Goal: Check status: Check status

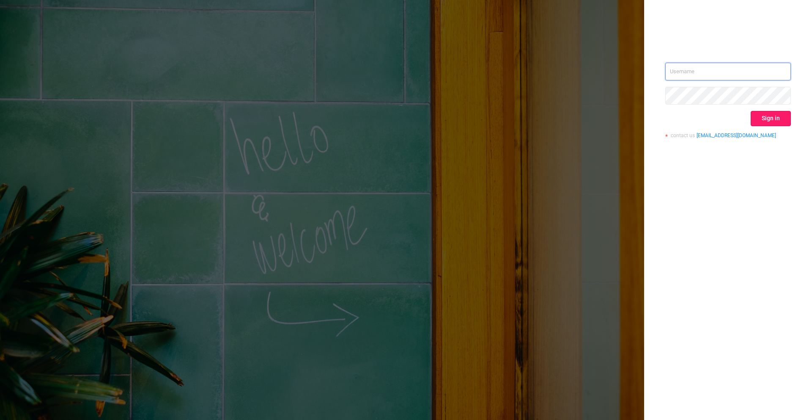
type input "ivan.lyah@flashtalking.com"
click at [769, 112] on button "Sign in" at bounding box center [771, 118] width 40 height 15
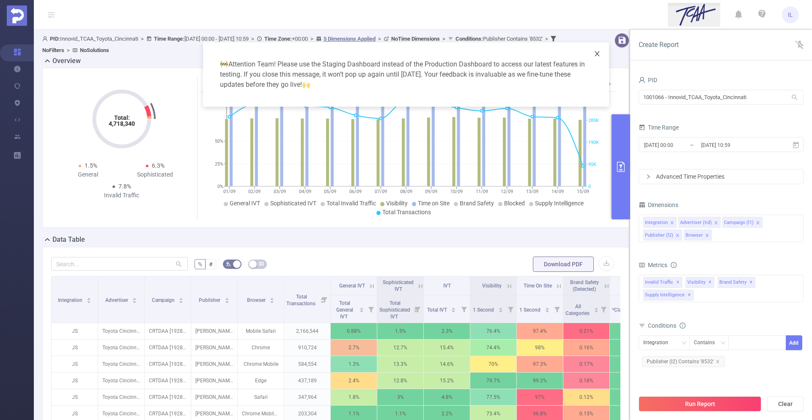
click at [598, 52] on icon "icon: close" at bounding box center [597, 53] width 7 height 7
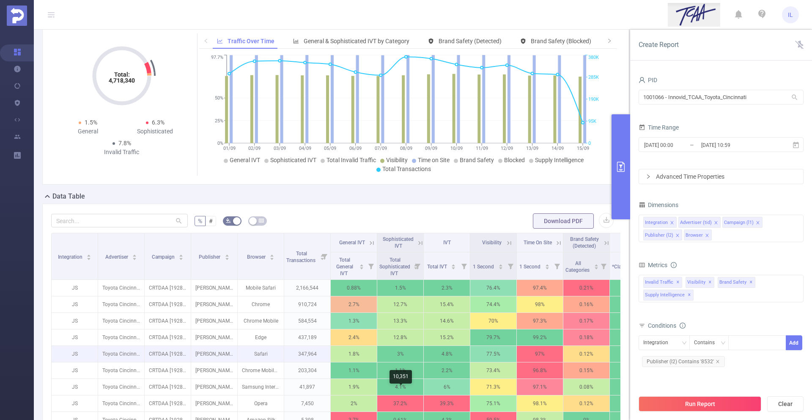
scroll to position [46, 0]
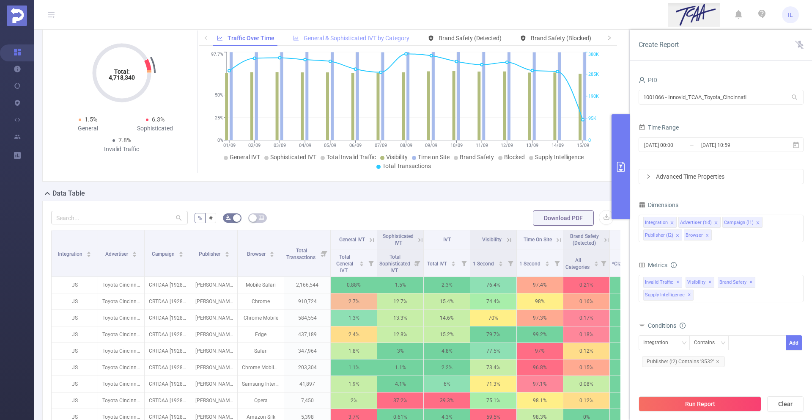
click at [362, 34] on div "General & Sophisticated IVT by Category" at bounding box center [351, 38] width 125 height 16
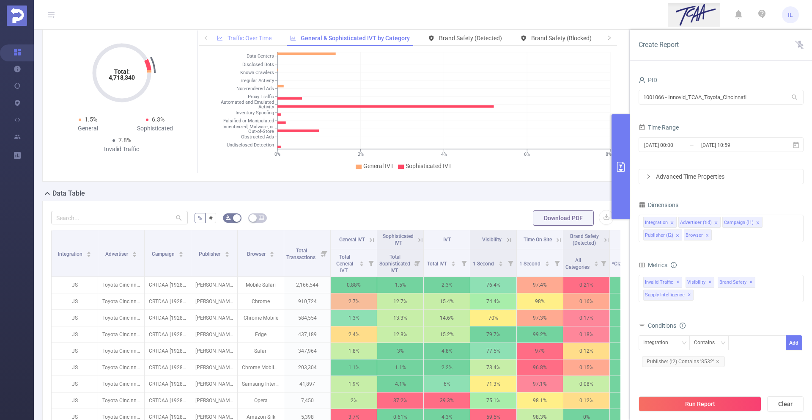
click at [262, 36] on span "Traffic Over Time" at bounding box center [250, 38] width 44 height 7
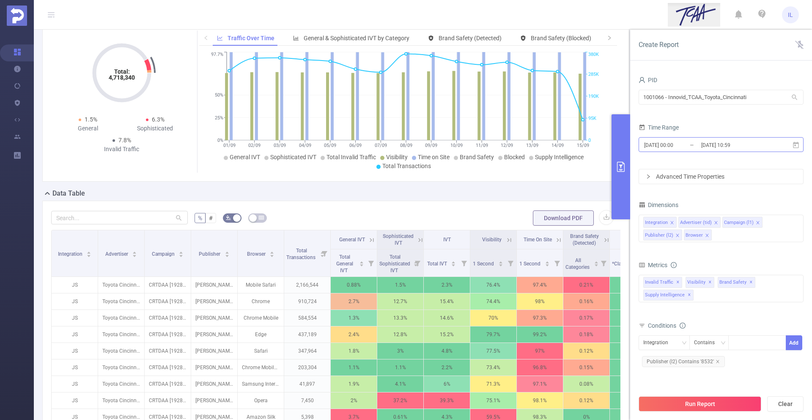
click at [740, 145] on input "[DATE] 10:59" at bounding box center [734, 144] width 69 height 11
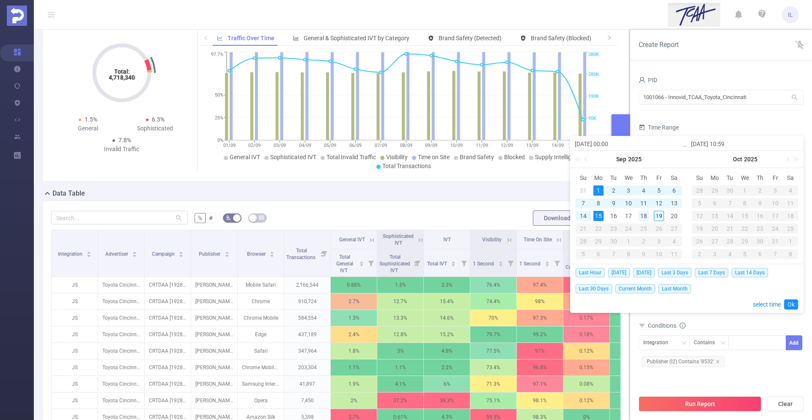
click at [646, 215] on div "18" at bounding box center [644, 216] width 10 height 10
click at [615, 206] on div "9" at bounding box center [614, 203] width 10 height 10
type input "[DATE] 00:00"
type input "[DATE] 10:59"
type input "[DATE] 00:00"
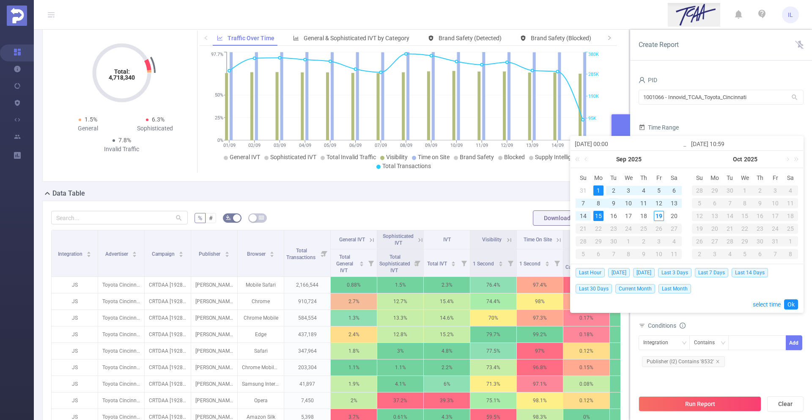
type input "[DATE] 10:59"
click at [792, 302] on link "Ok" at bounding box center [791, 304] width 14 height 10
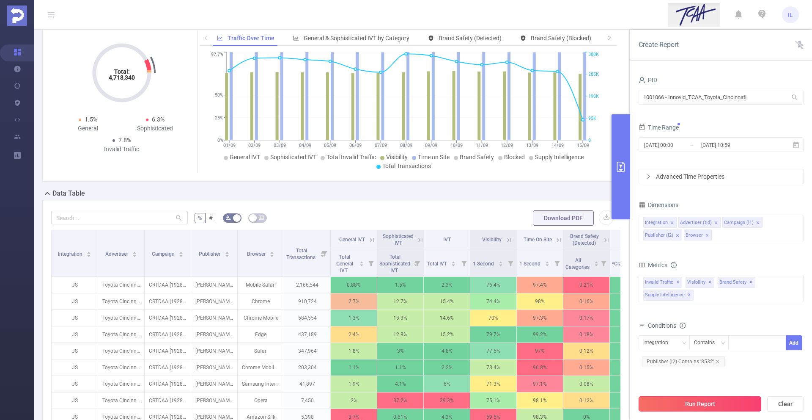
click at [710, 401] on button "Run Report" at bounding box center [700, 403] width 123 height 15
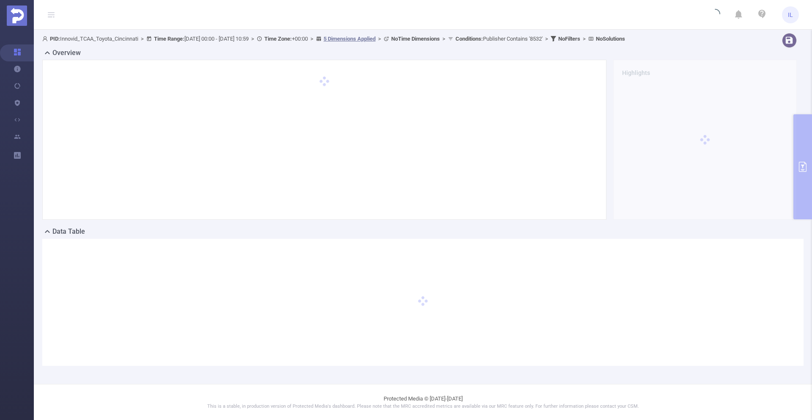
scroll to position [0, 0]
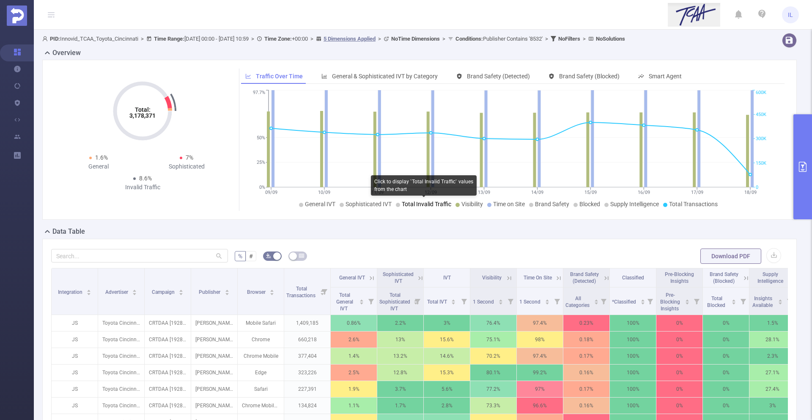
click at [403, 206] on span "Total Invalid Traffic" at bounding box center [426, 203] width 49 height 7
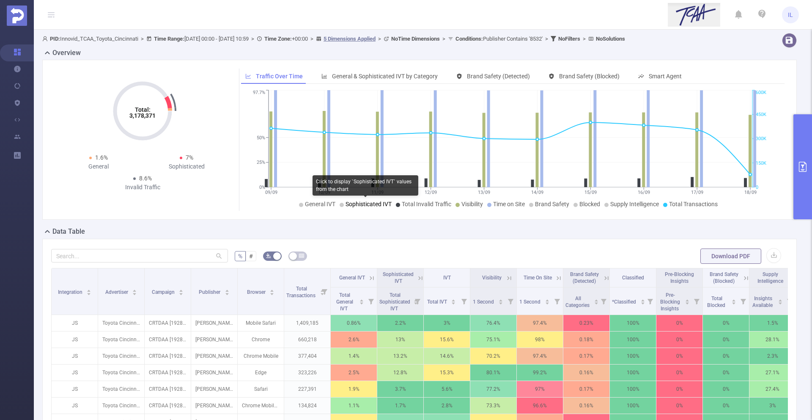
click at [362, 203] on span "Sophisticated IVT" at bounding box center [369, 203] width 46 height 7
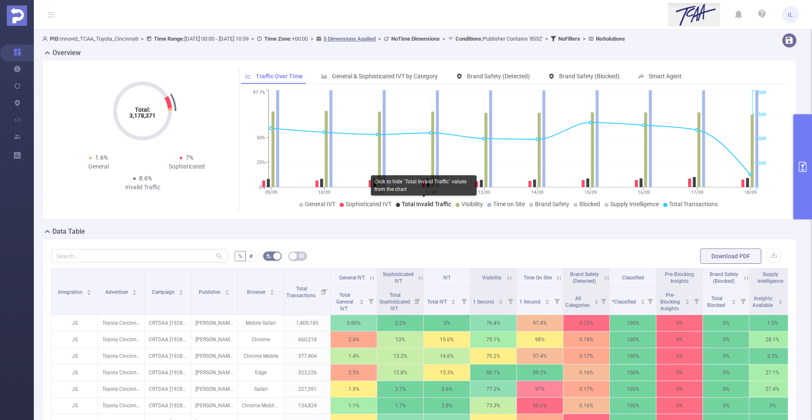
click at [425, 205] on span "Total Invalid Traffic" at bounding box center [426, 203] width 49 height 7
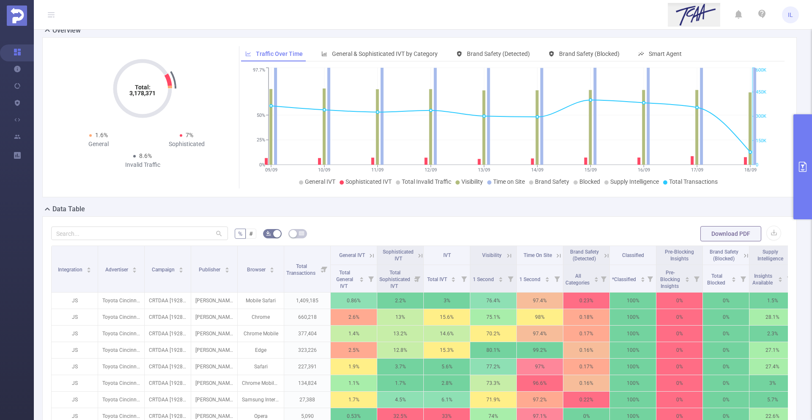
scroll to position [23, 0]
